Goal: Find specific page/section: Find specific page/section

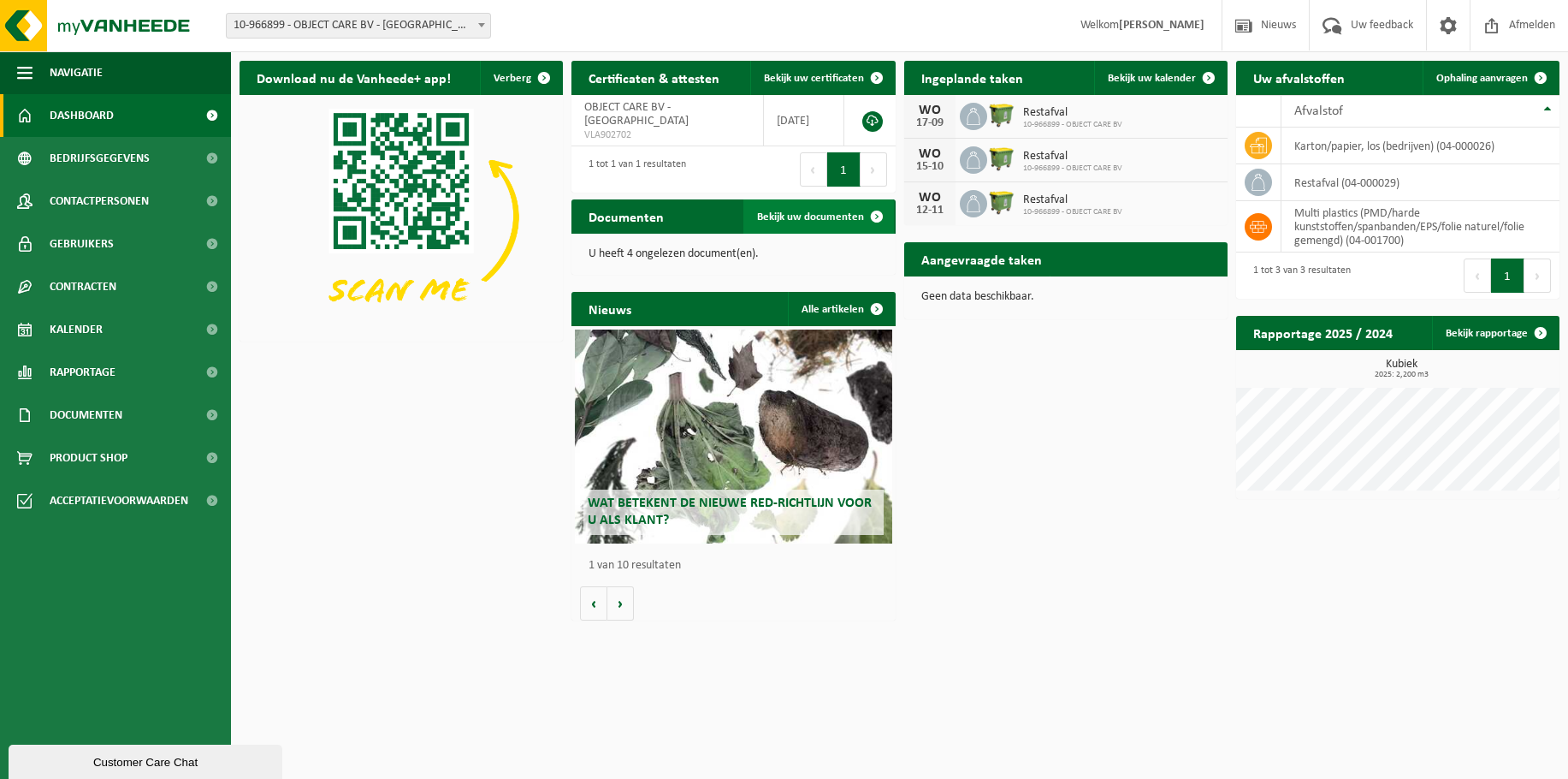
click at [825, 212] on span "Bekijk uw documenten" at bounding box center [810, 217] width 107 height 11
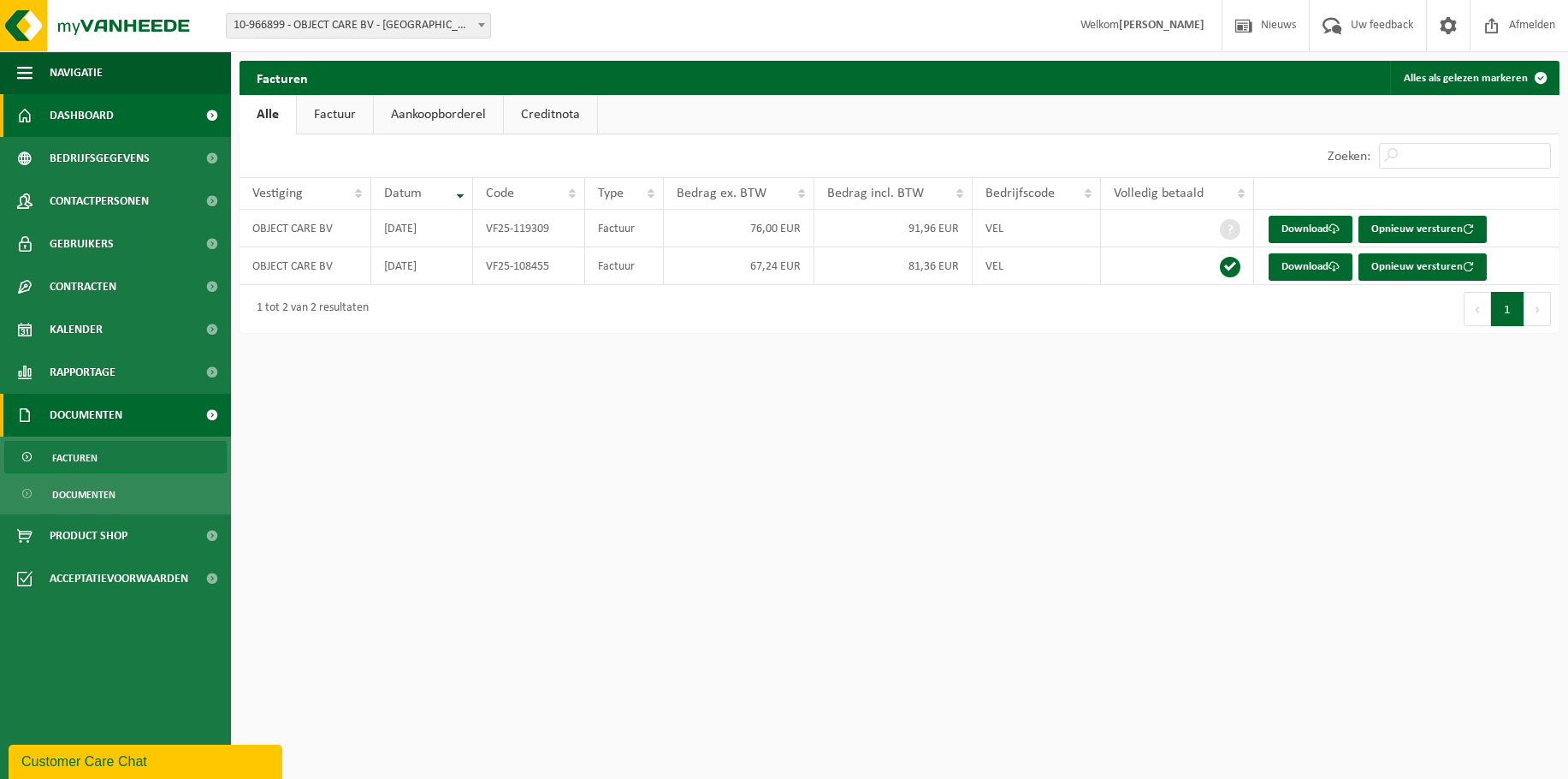
click at [120, 119] on link "Dashboard" at bounding box center [115, 115] width 231 height 43
